Goal: Find specific page/section: Locate a particular part of the current website

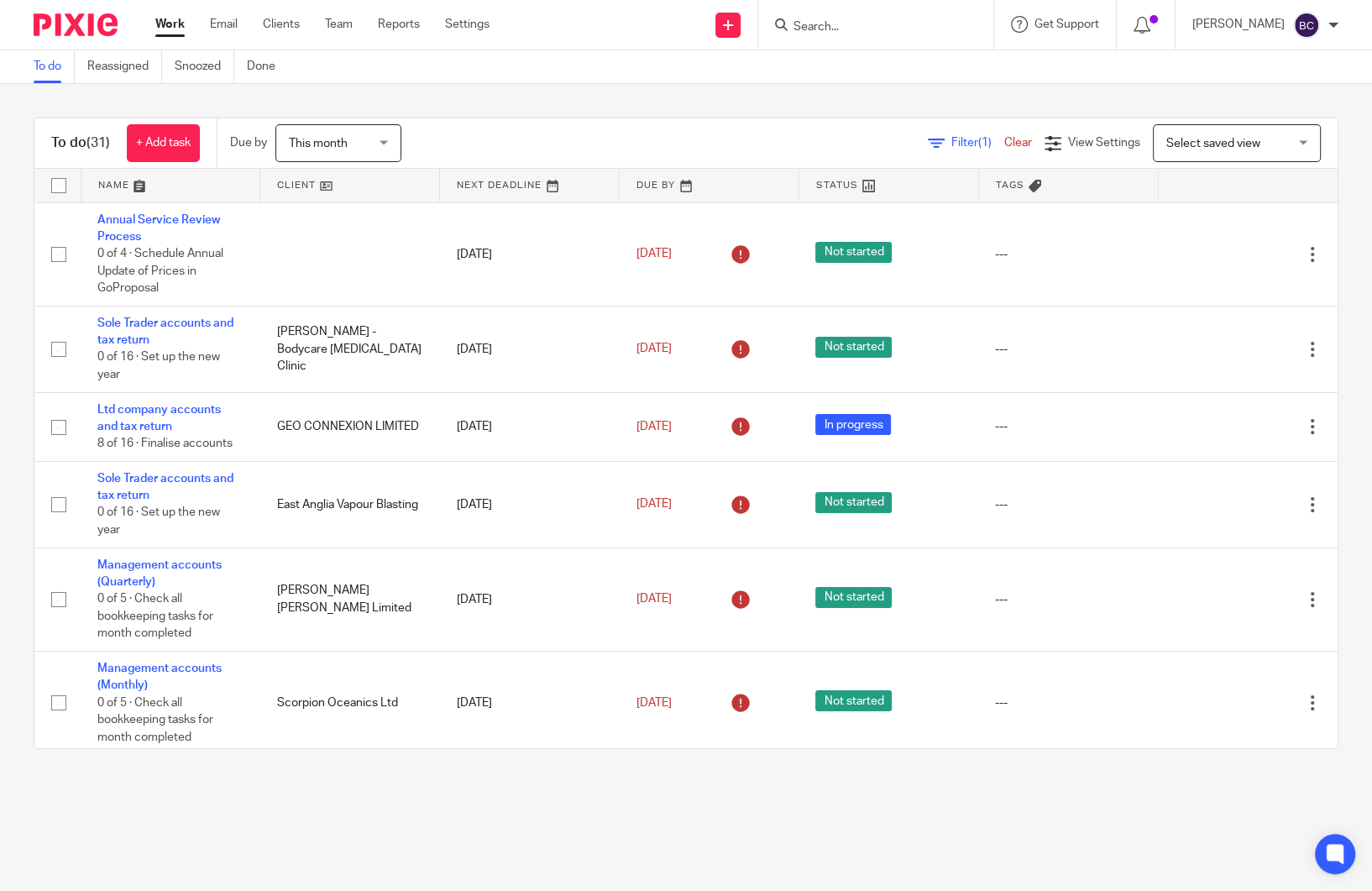
click at [971, 31] on form at bounding box center [881, 25] width 179 height 21
click at [910, 25] on input "Search" at bounding box center [867, 27] width 151 height 15
type input "mpb"
click button "submit" at bounding box center [0, 0] width 0 height 0
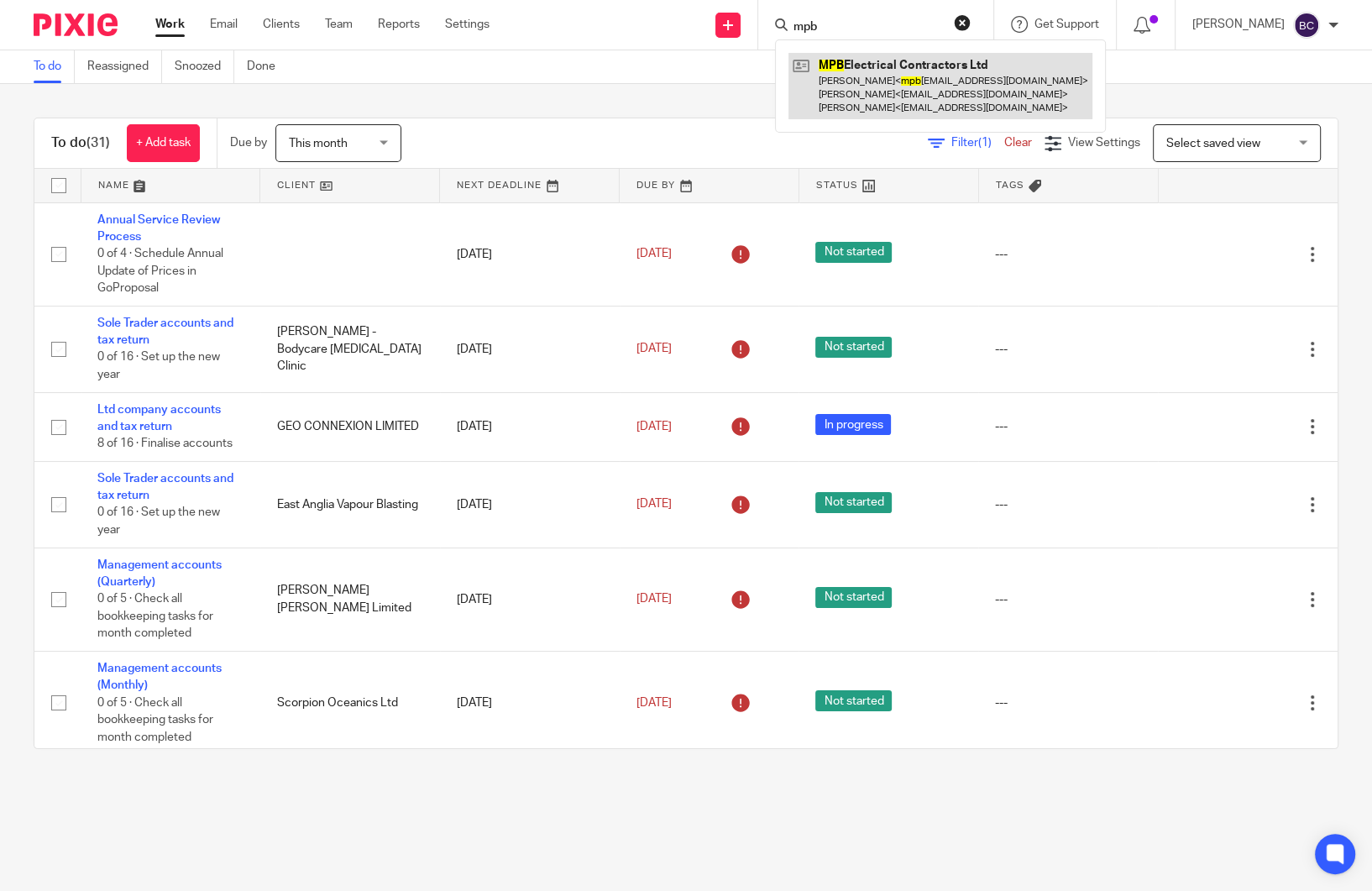
click at [920, 97] on link at bounding box center [940, 85] width 304 height 66
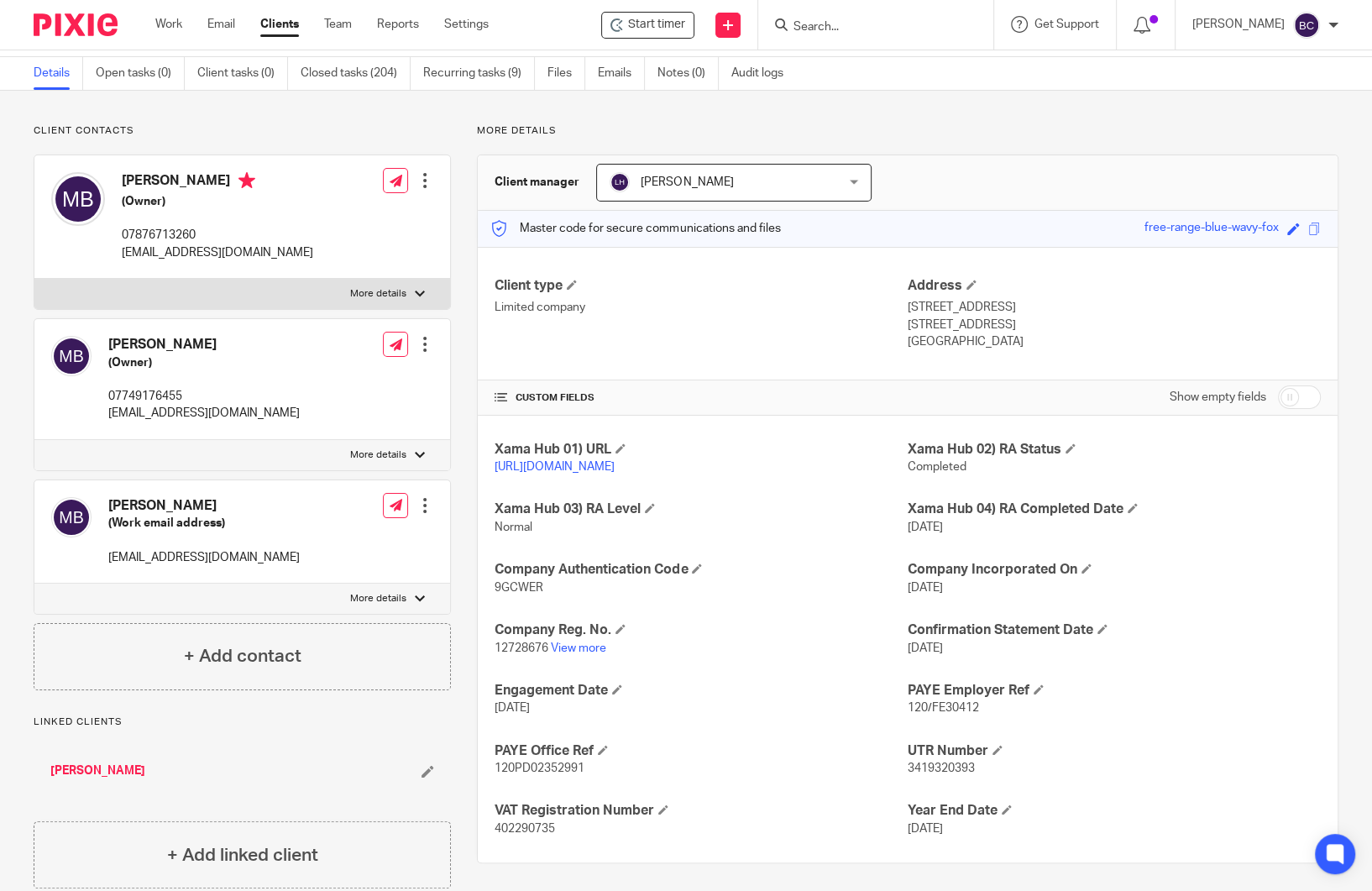
scroll to position [85, 0]
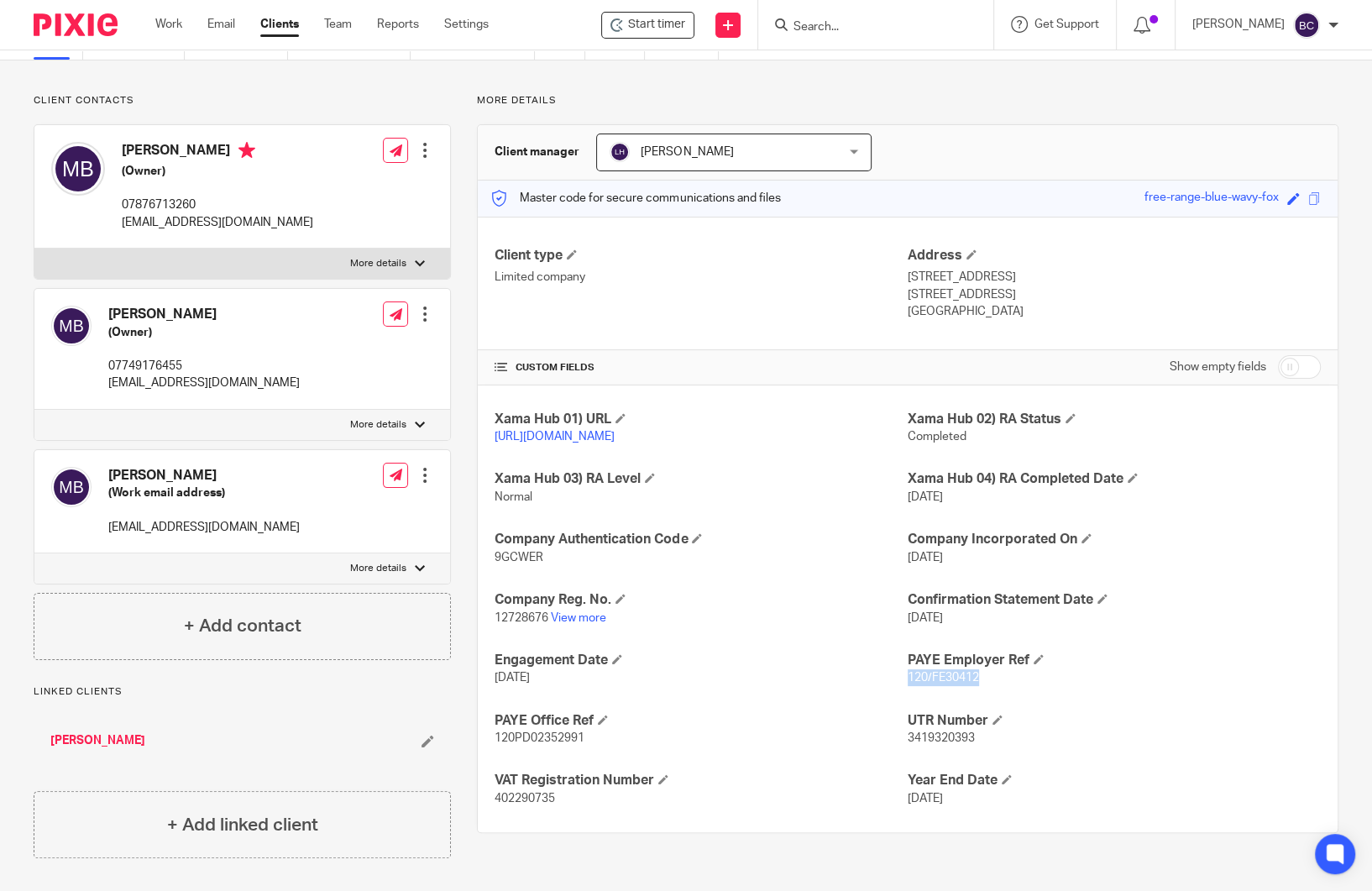
drag, startPoint x: 899, startPoint y: 691, endPoint x: 972, endPoint y: 691, distance: 73.0
click at [972, 686] on p "120/FE30412" at bounding box center [1114, 677] width 413 height 17
copy span "120/FE30412"
drag, startPoint x: 946, startPoint y: 293, endPoint x: 998, endPoint y: 291, distance: 52.0
click at [998, 291] on p "[STREET_ADDRESS]" at bounding box center [1114, 294] width 413 height 17
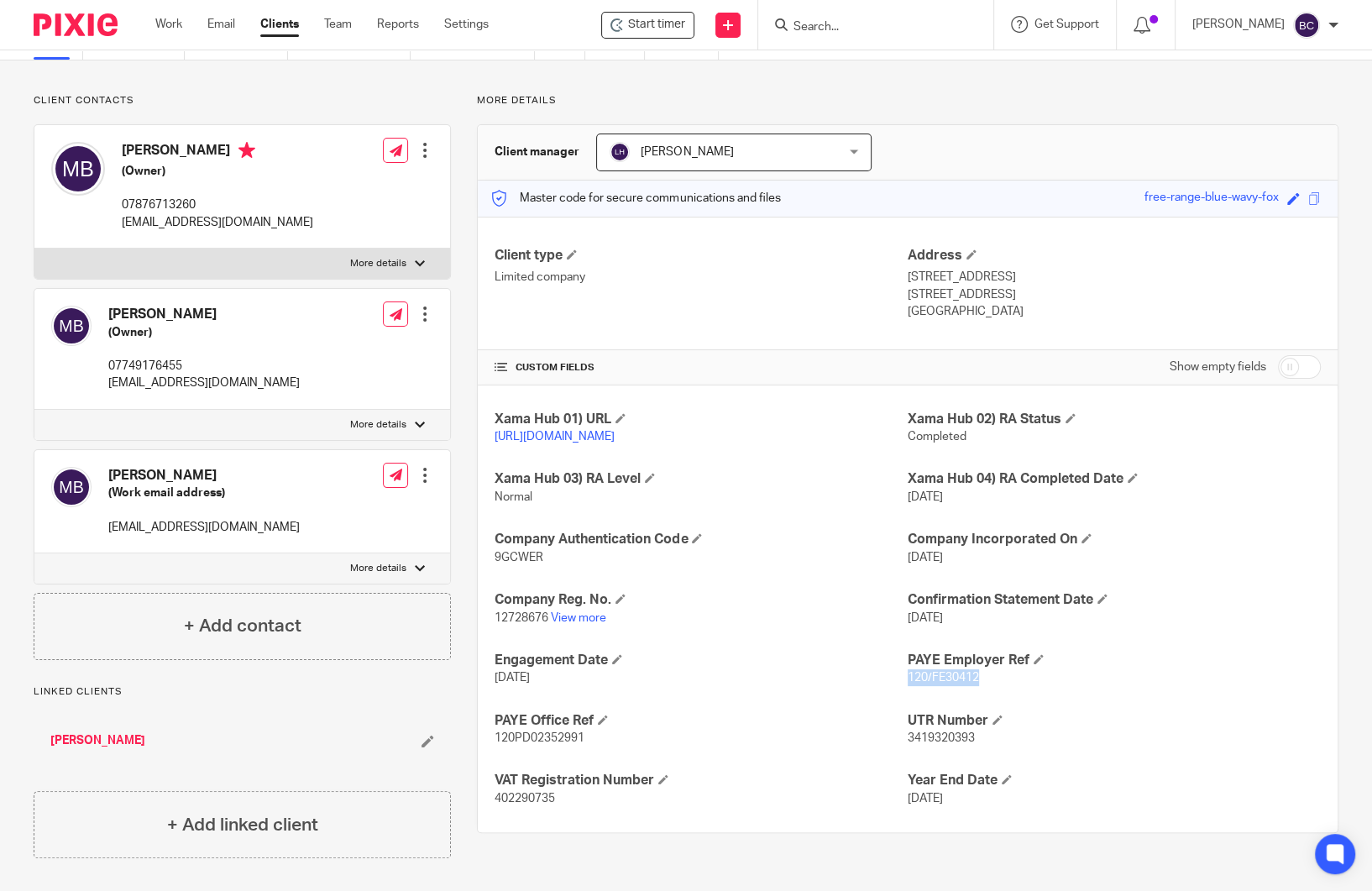
copy p "EC1V 9BD"
